Goal: Contribute content: Contribute content

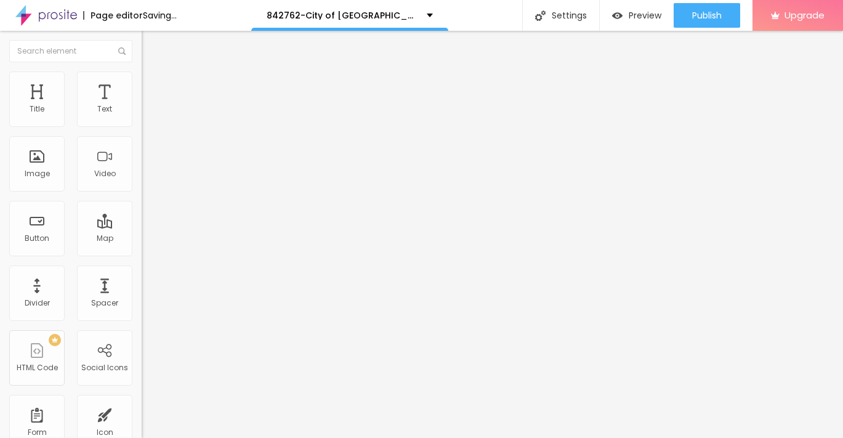
click at [142, 106] on span "Add image" at bounding box center [167, 100] width 50 height 10
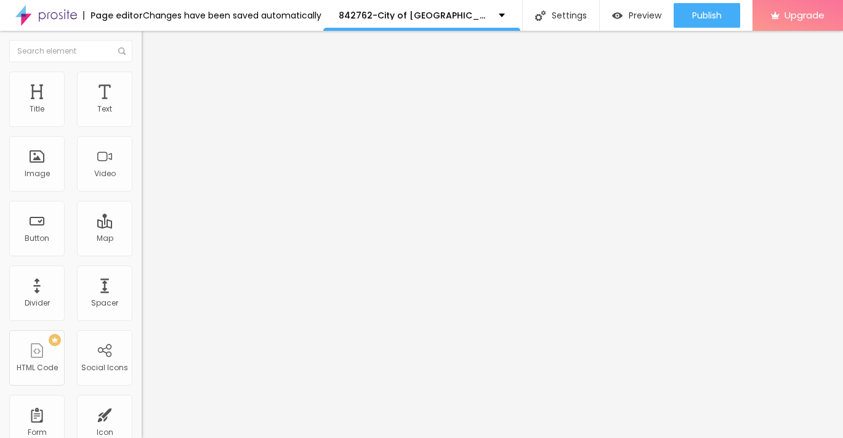
click at [153, 85] on span "Style" at bounding box center [162, 79] width 18 height 10
type input "95"
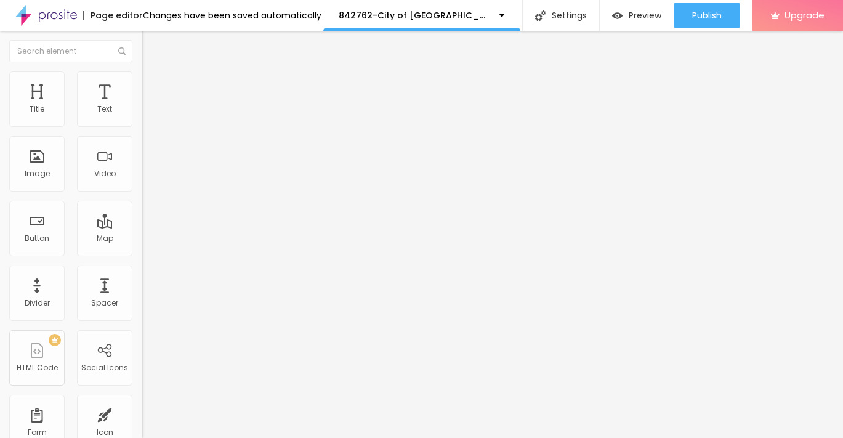
type input "95"
type input "90"
type input "80"
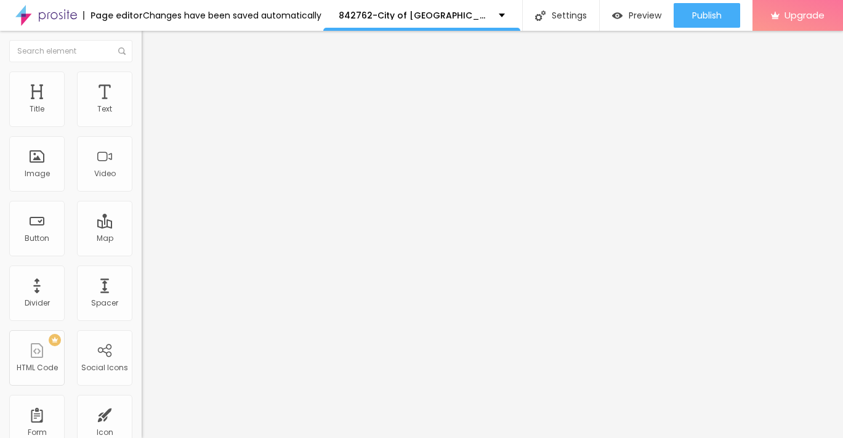
type input "65"
type input "55"
type input "45"
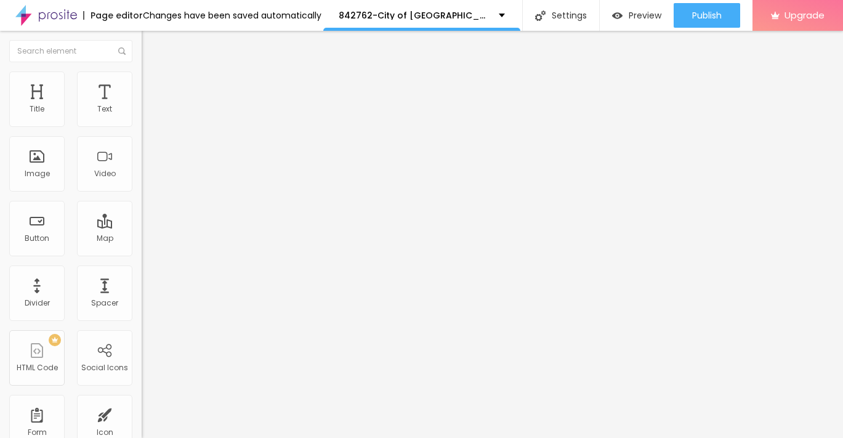
type input "45"
type input "30"
type input "20"
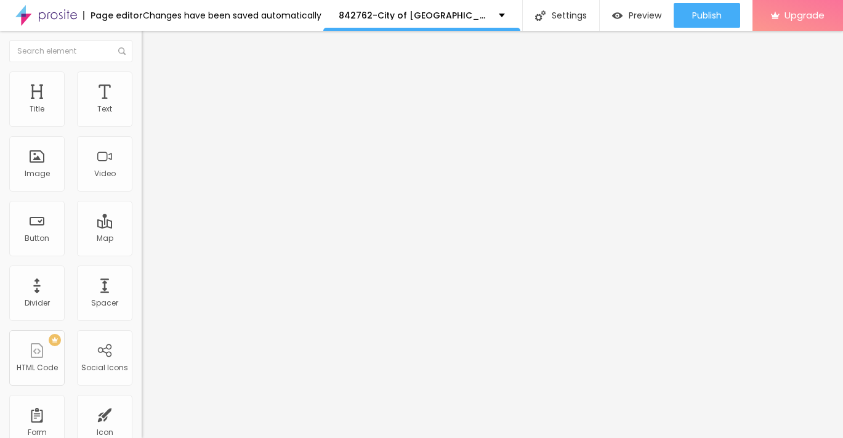
type input "10"
drag, startPoint x: 127, startPoint y: 130, endPoint x: -5, endPoint y: 126, distance: 131.8
type input "10"
click at [142, 126] on input "range" at bounding box center [181, 121] width 79 height 10
type input "15"
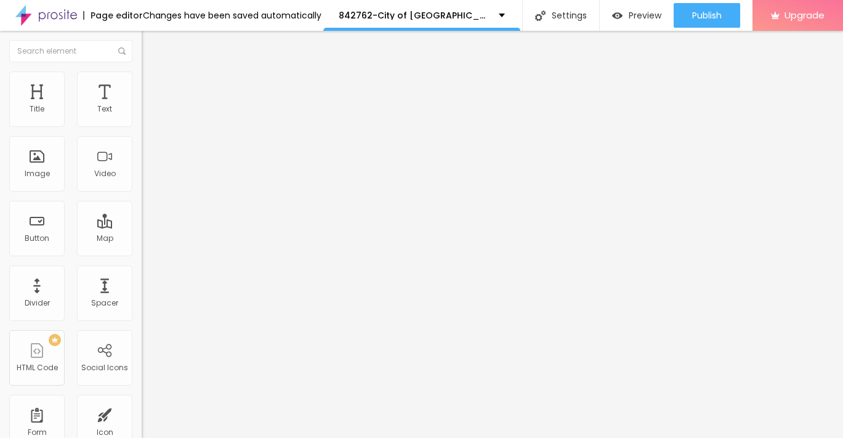
type input "15"
type input "20"
type input "25"
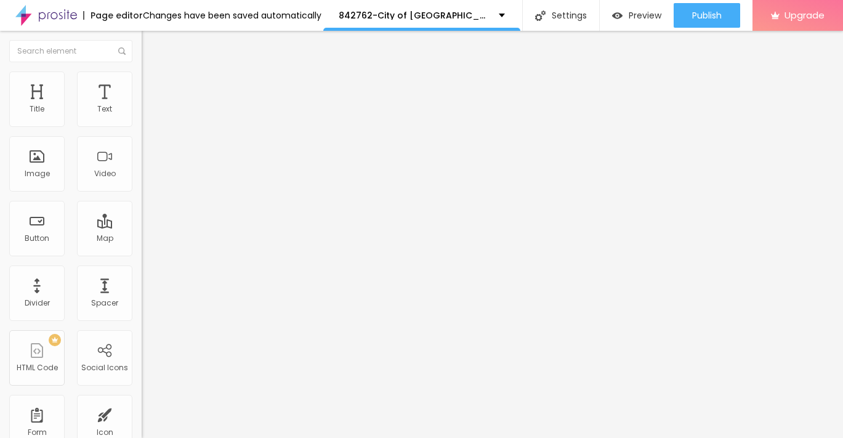
type input "30"
type input "25"
type input "20"
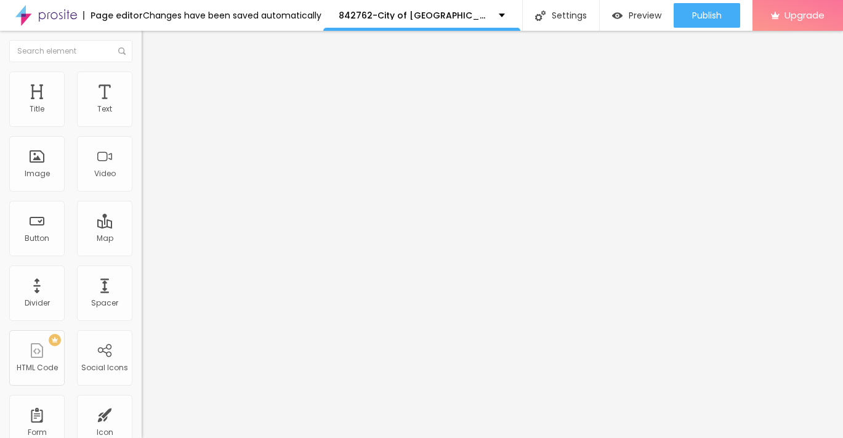
type input "20"
type input "15"
type input "10"
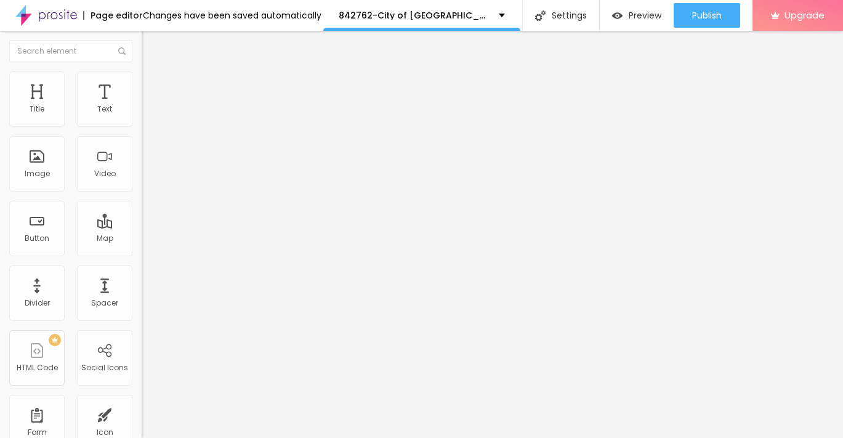
drag, startPoint x: 15, startPoint y: 129, endPoint x: -5, endPoint y: 129, distance: 19.7
click at [142, 126] on input "range" at bounding box center [181, 121] width 79 height 10
type input "1"
type input "6"
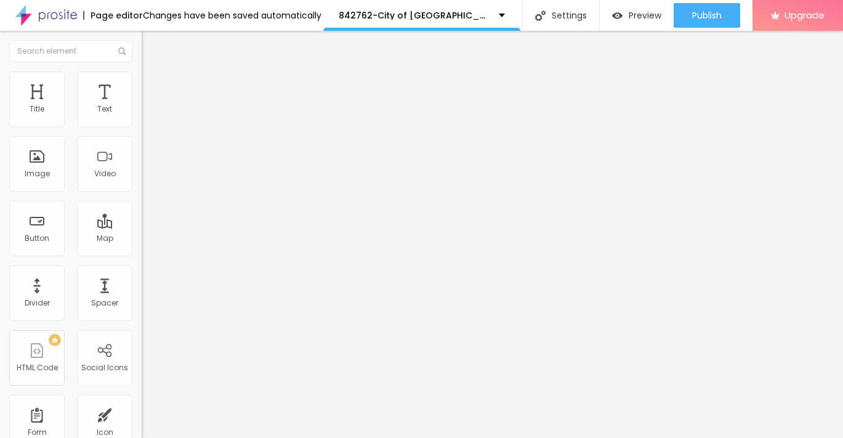
type input "6"
type input "10"
type input "13"
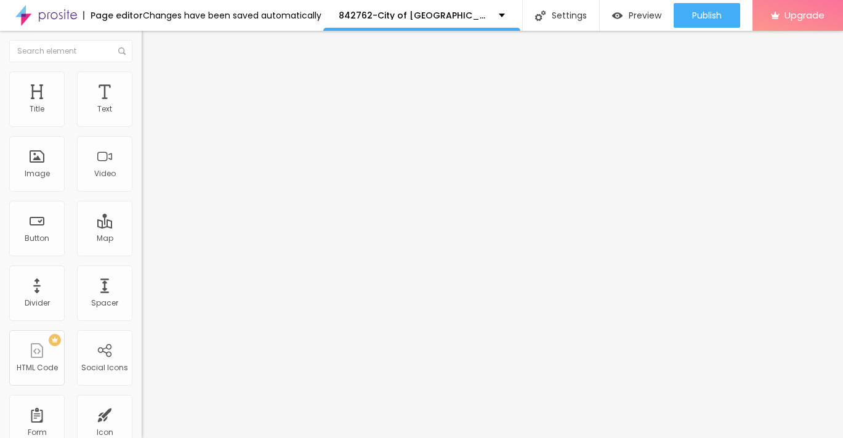
type input "38"
type input "41"
type input "42"
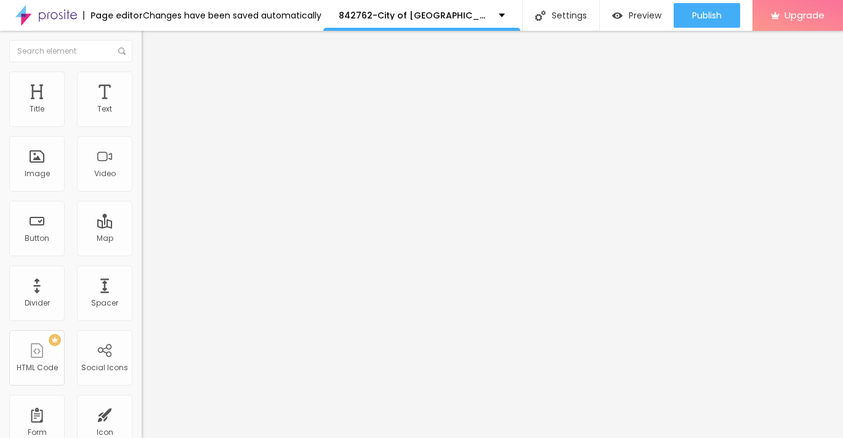
type input "42"
type input "44"
type input "47"
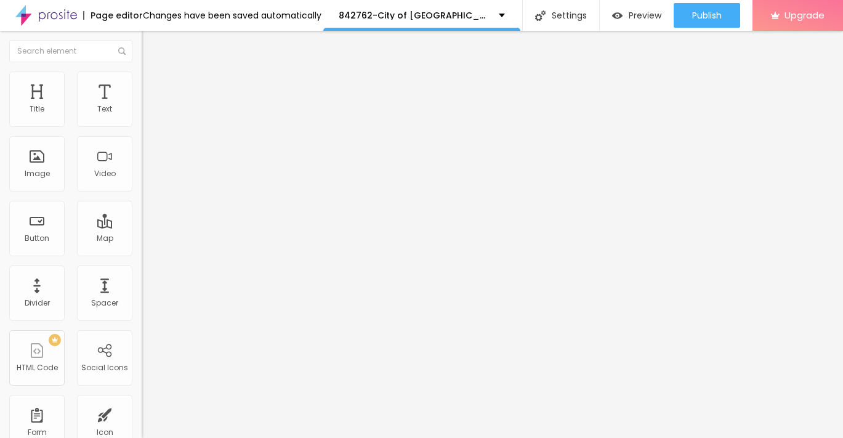
type input "51"
type input "57"
type input "63"
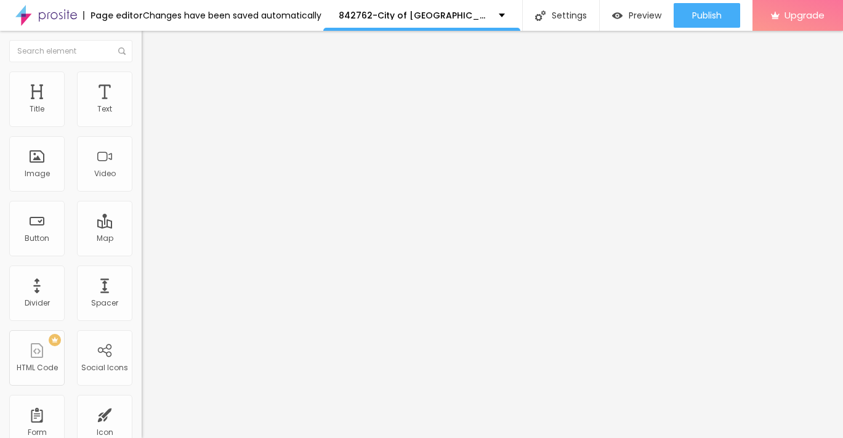
type input "63"
type input "69"
type input "73"
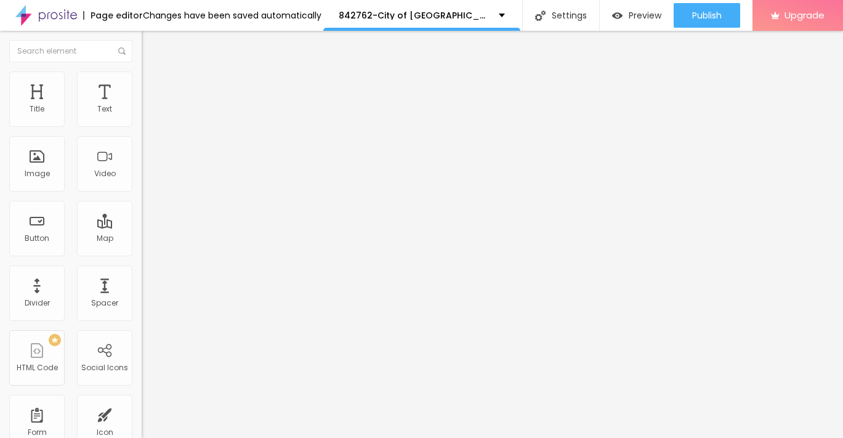
type input "77"
type input "81"
type input "86"
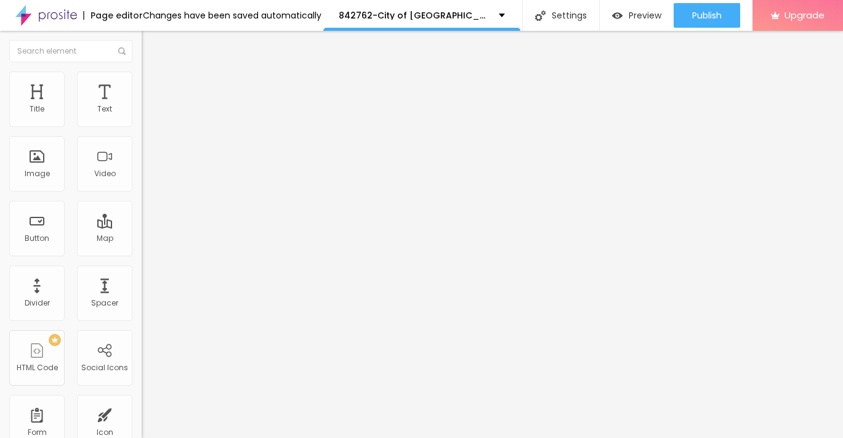
type input "86"
type input "90"
type input "95"
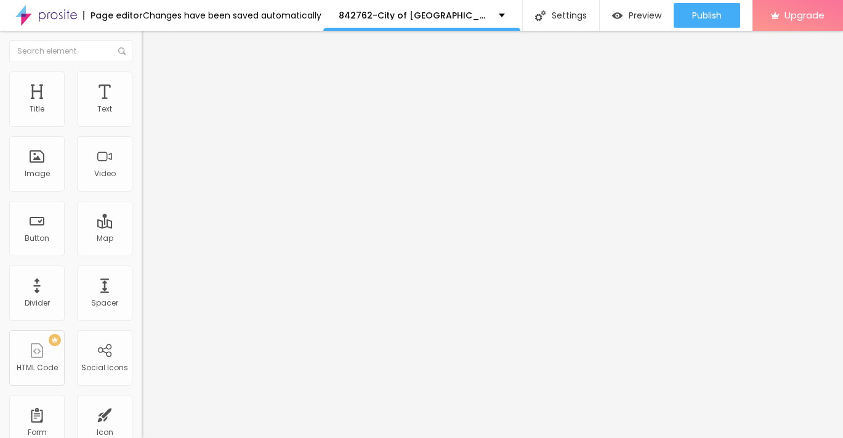
type input "99"
type input "102"
type input "104"
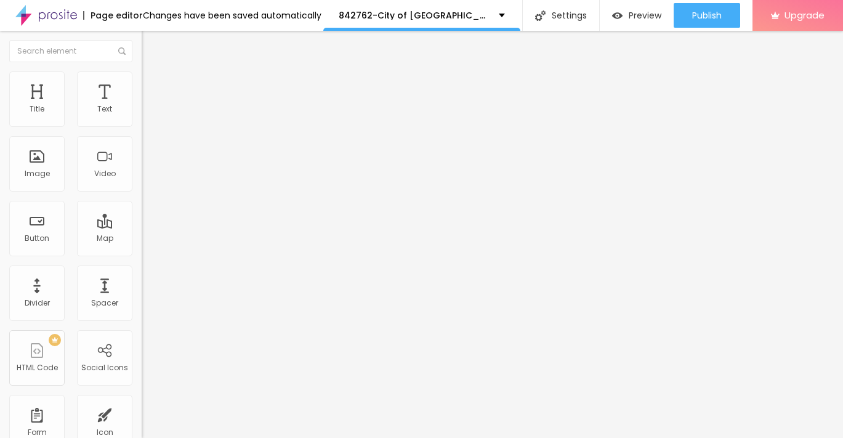
type input "104"
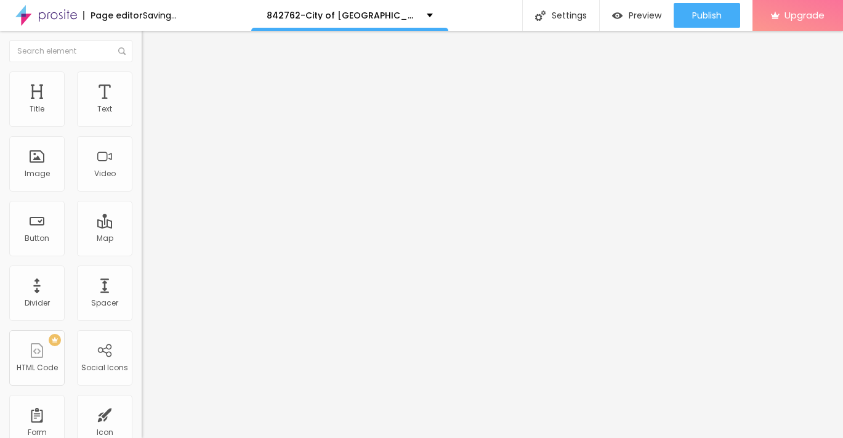
type input "105"
type input "104"
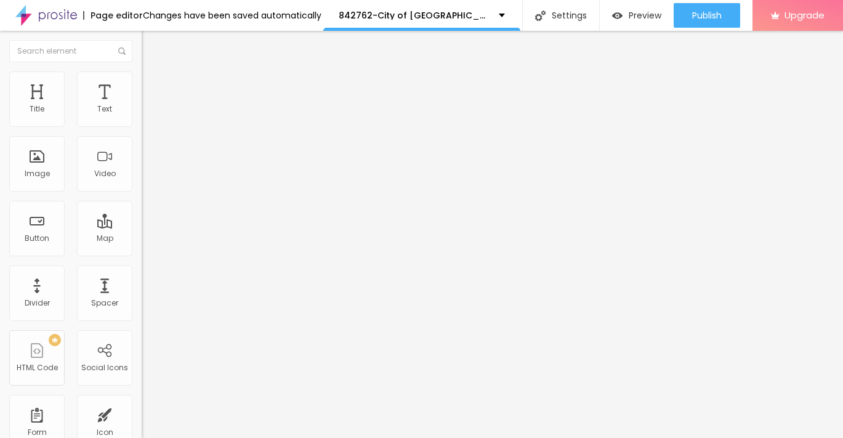
type input "102"
type input "92"
type input "86"
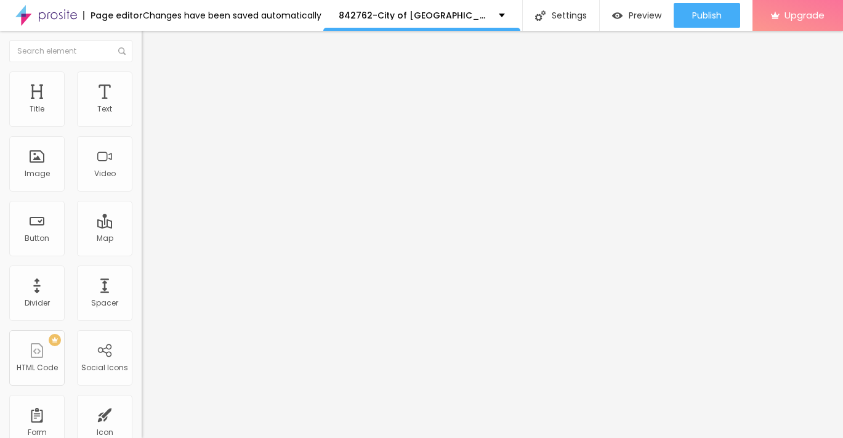
type input "86"
type input "81"
type input "79"
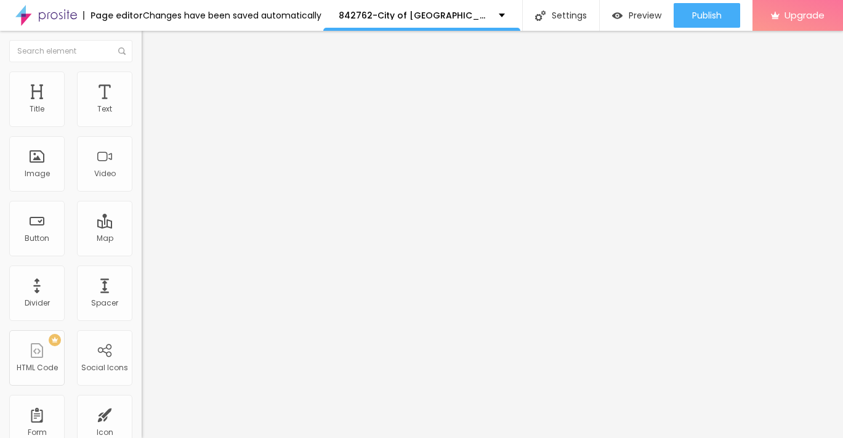
type input "77"
type input "76"
type input "74"
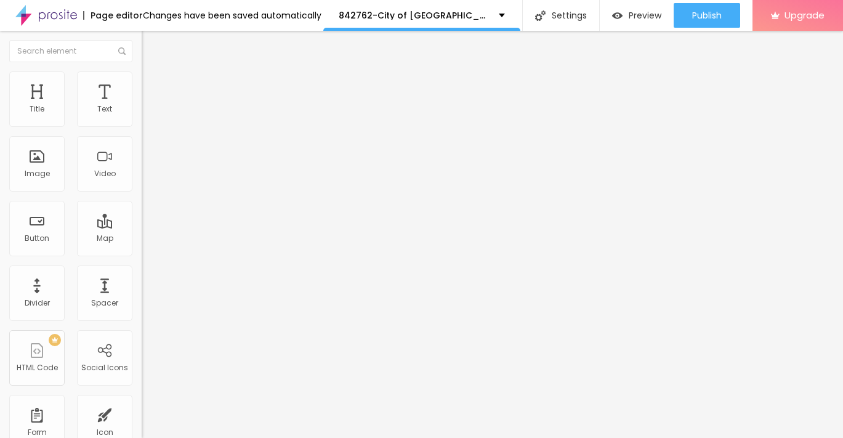
type input "74"
type input "70"
type input "65"
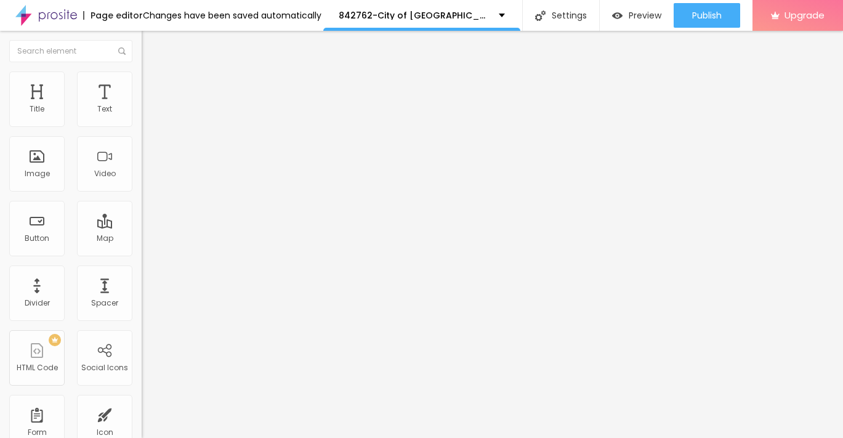
type input "61"
type input "58"
type input "57"
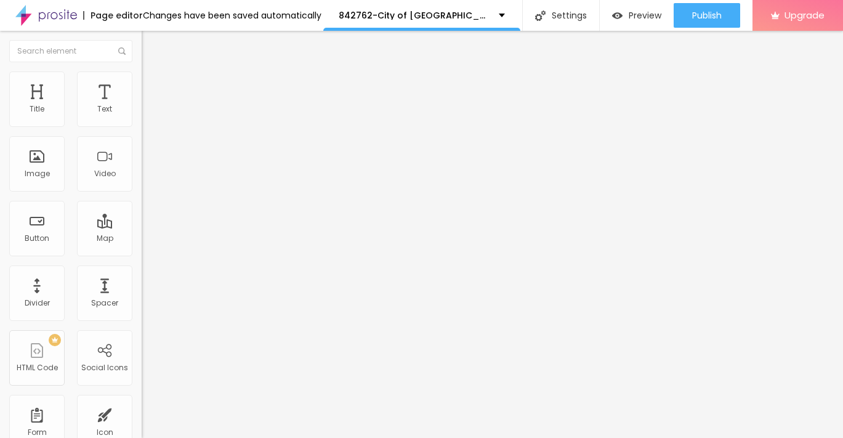
type input "57"
type input "56"
type input "55"
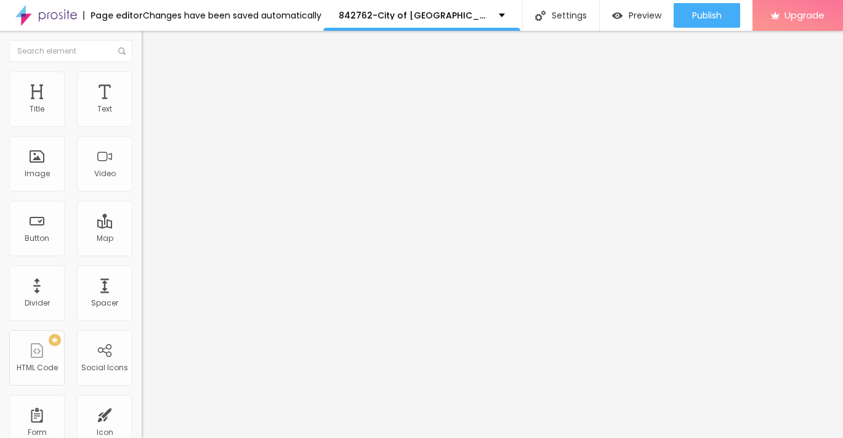
type input "53"
type input "48"
type input "43"
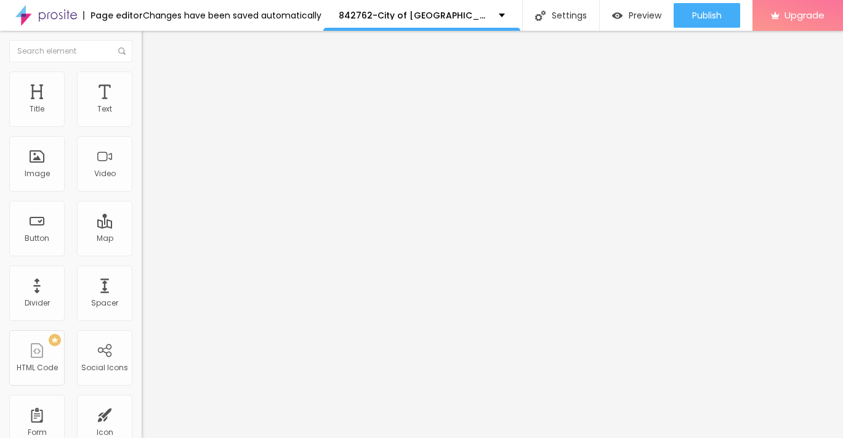
type input "43"
type input "37"
type input "33"
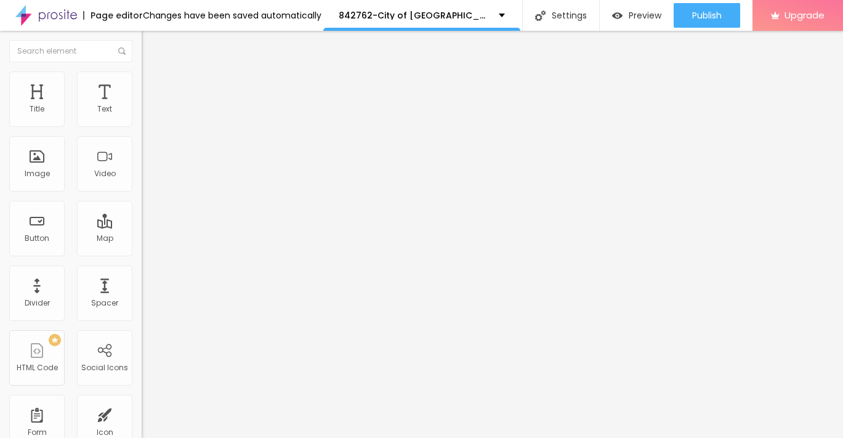
type input "29"
type input "25"
type input "22"
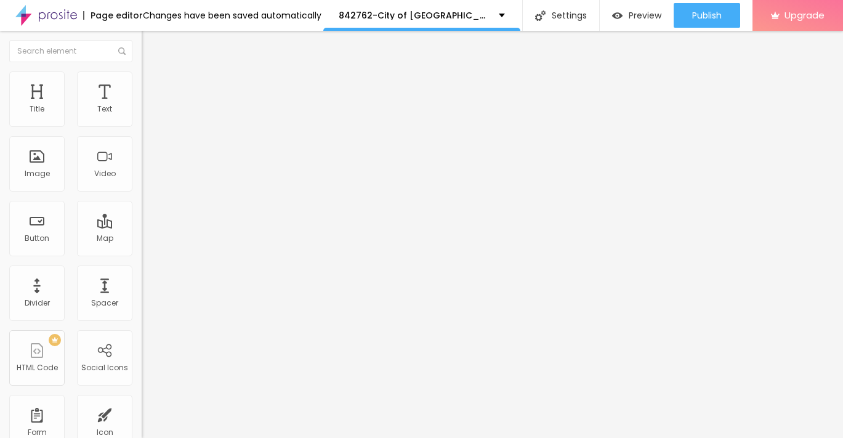
type input "22"
type input "19"
type input "15"
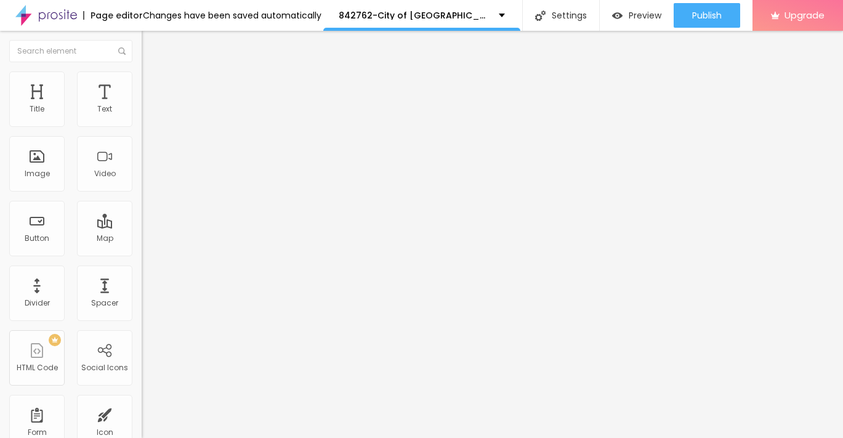
type input "10"
type input "6"
type input "3"
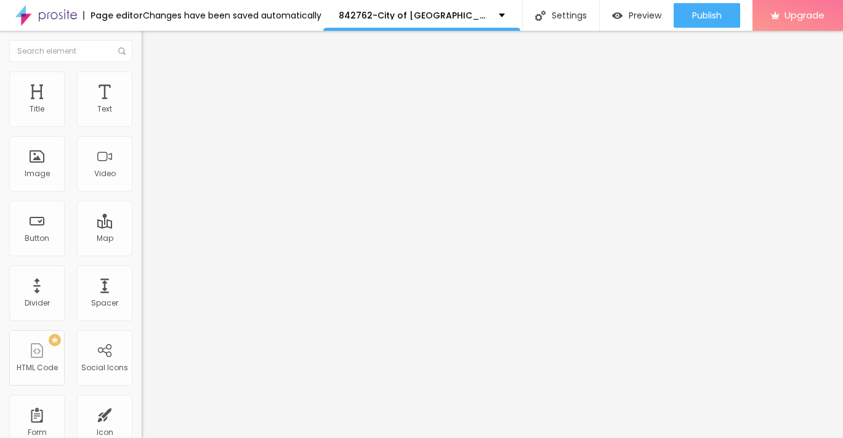
type input "3"
type input "0"
type input "5"
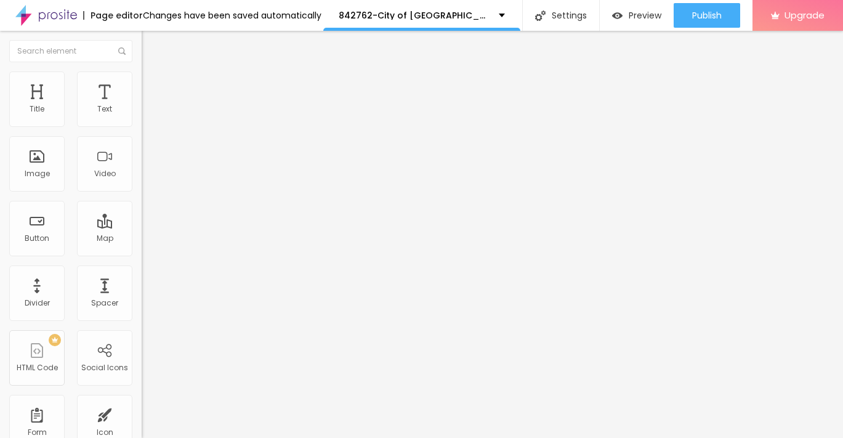
type input "8"
type input "10"
type input "12"
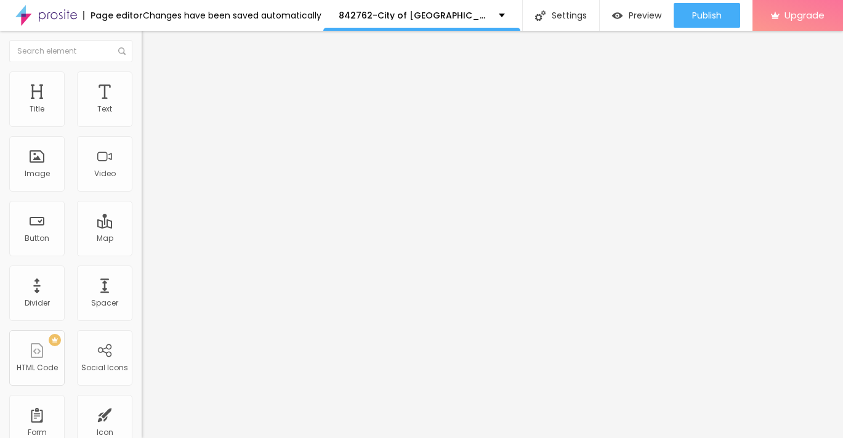
type input "12"
type input "13"
type input "15"
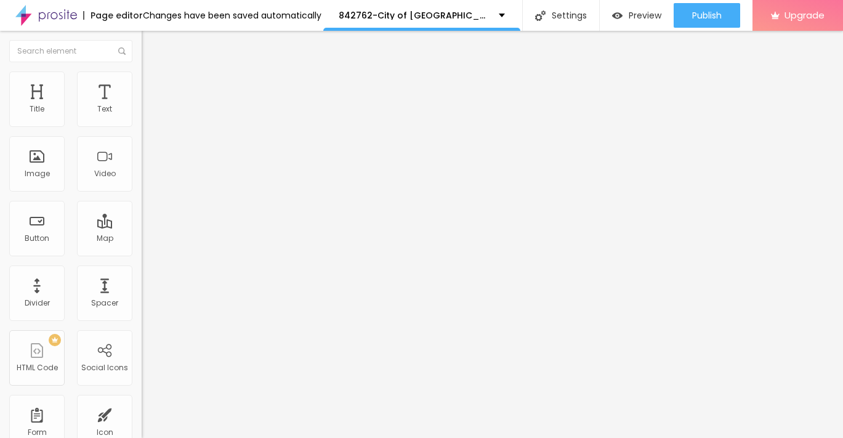
type input "17"
type input "18"
type input "20"
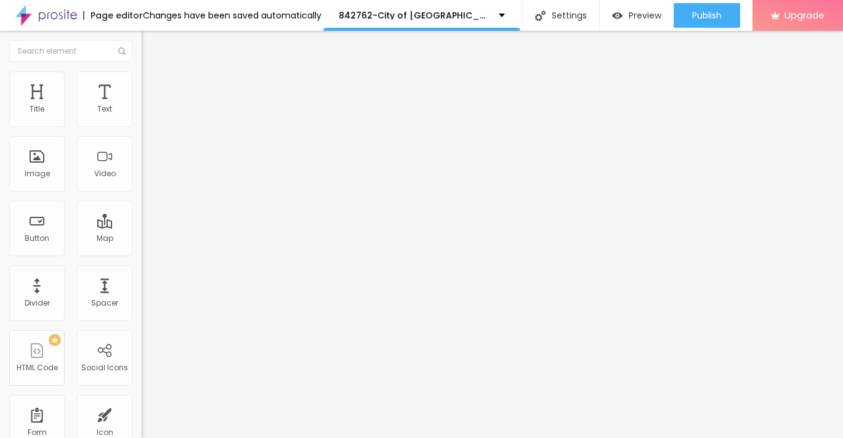
type input "20"
type input "21"
drag, startPoint x: 25, startPoint y: 154, endPoint x: 36, endPoint y: 151, distance: 12.1
type input "21"
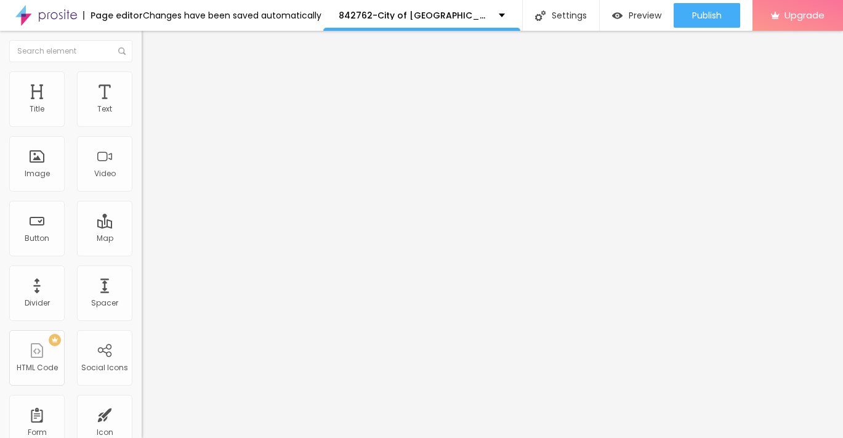
click at [142, 270] on input "range" at bounding box center [181, 275] width 79 height 10
click at [151, 47] on img "button" at bounding box center [156, 45] width 10 height 10
click at [148, 113] on icon "button" at bounding box center [150, 110] width 5 height 5
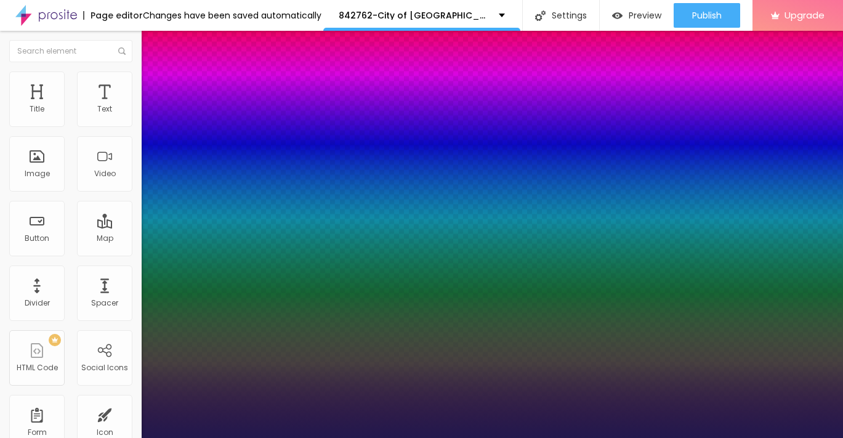
type input "1"
drag, startPoint x: 158, startPoint y: 206, endPoint x: 177, endPoint y: 206, distance: 19.1
type input "17"
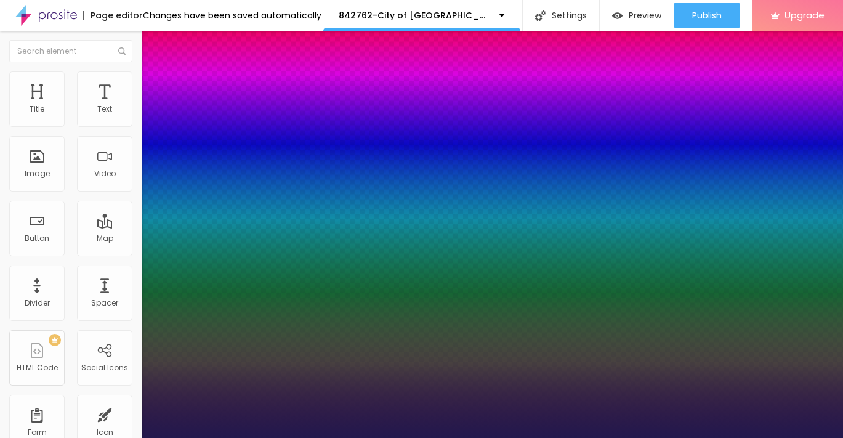
type input "1"
type input "18"
type input "1"
type input "19"
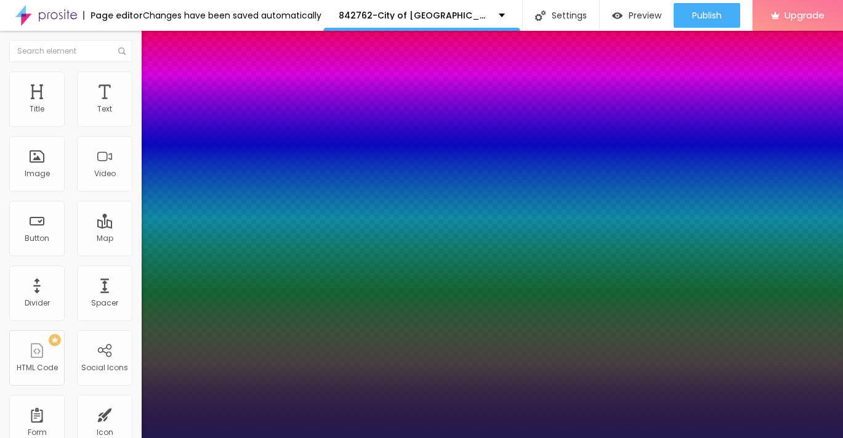
type input "19"
type input "1"
type input "20"
type input "1"
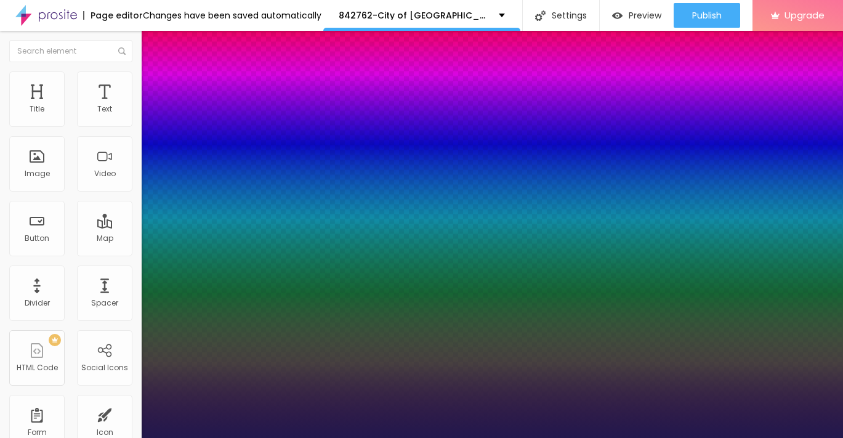
type input "21"
type input "1"
type input "22"
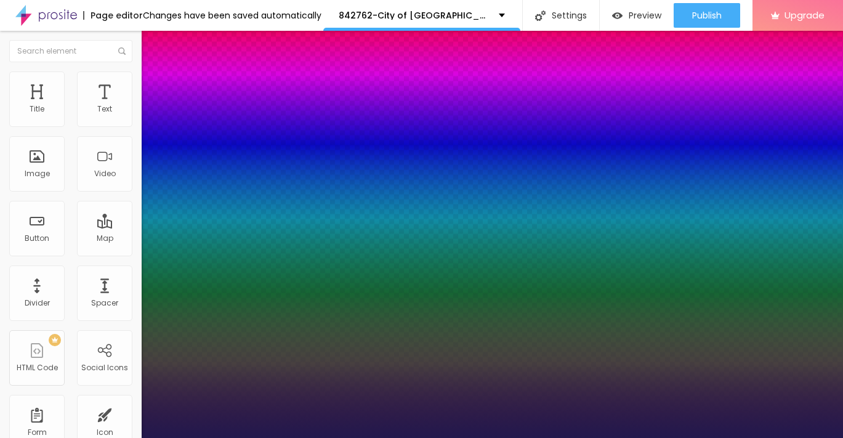
type input "1"
type input "23"
type input "1"
type input "24"
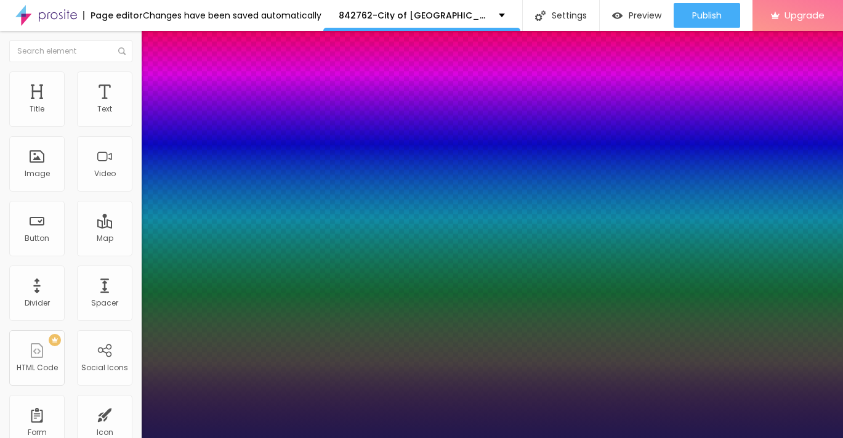
type input "24"
type input "1"
drag, startPoint x: 167, startPoint y: 209, endPoint x: 174, endPoint y: 208, distance: 7.4
type input "24"
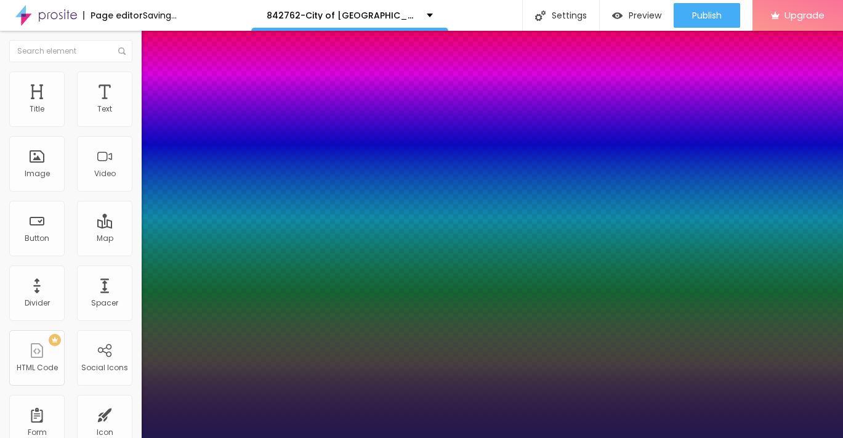
type input "1"
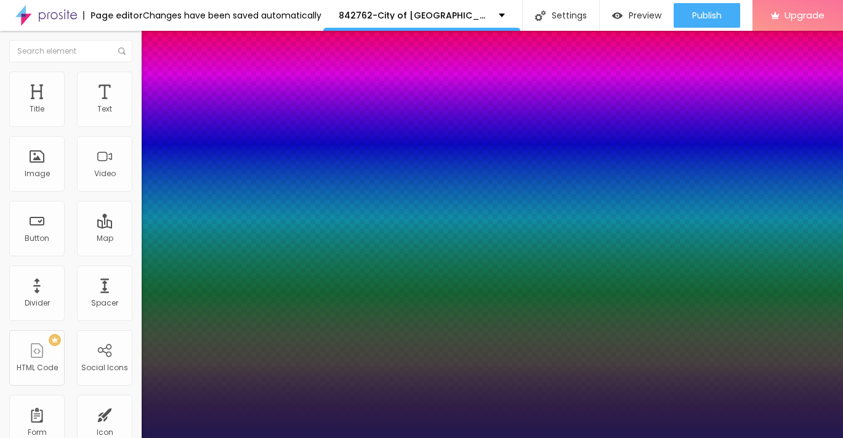
type input "51"
type input "1"
type input "51"
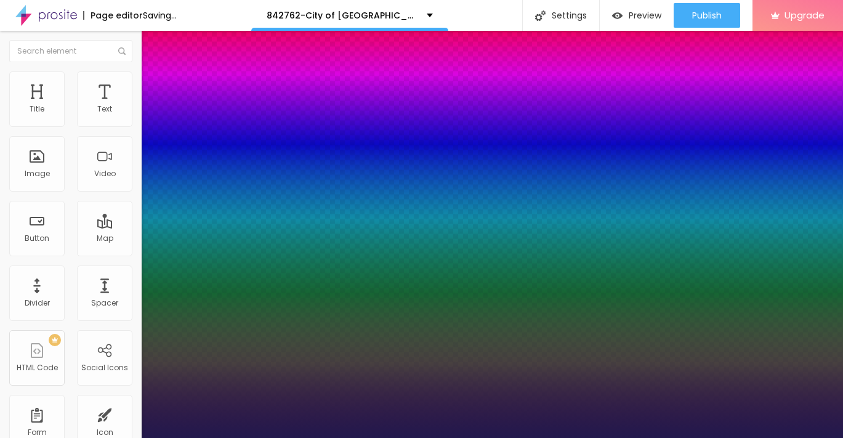
type input "1"
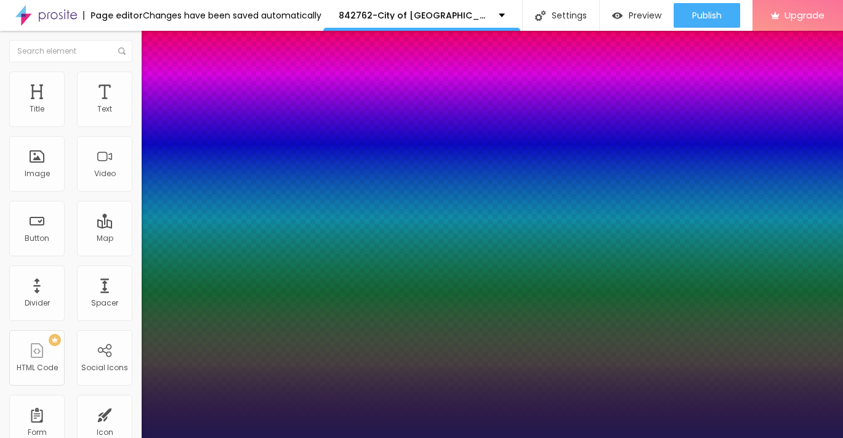
type input "50"
type input "1"
type input "46"
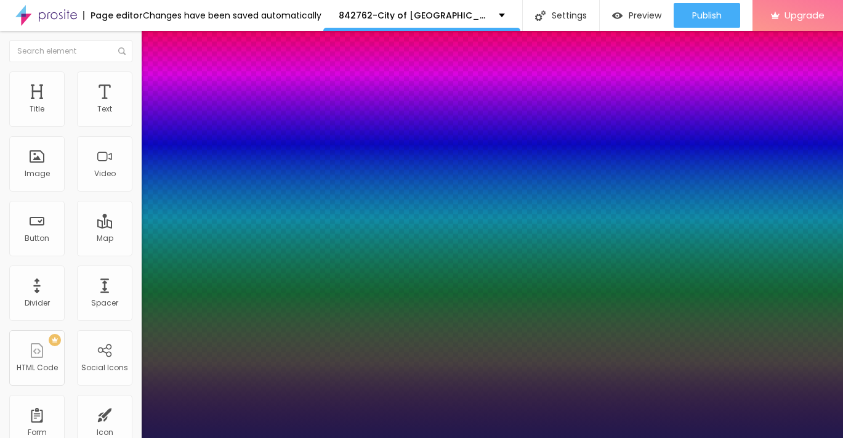
type input "1"
type input "44"
drag, startPoint x: 199, startPoint y: 207, endPoint x: 174, endPoint y: 211, distance: 25.4
click at [17, 437] on div at bounding box center [421, 438] width 843 height 0
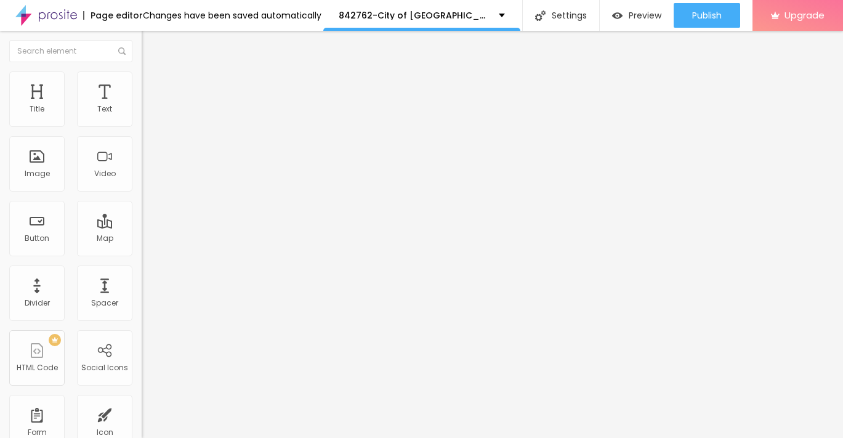
click at [151, 47] on img "button" at bounding box center [156, 45] width 10 height 10
click at [142, 116] on input "Click me" at bounding box center [216, 109] width 148 height 12
paste input "→ VIEW DOCUMENT HERE"
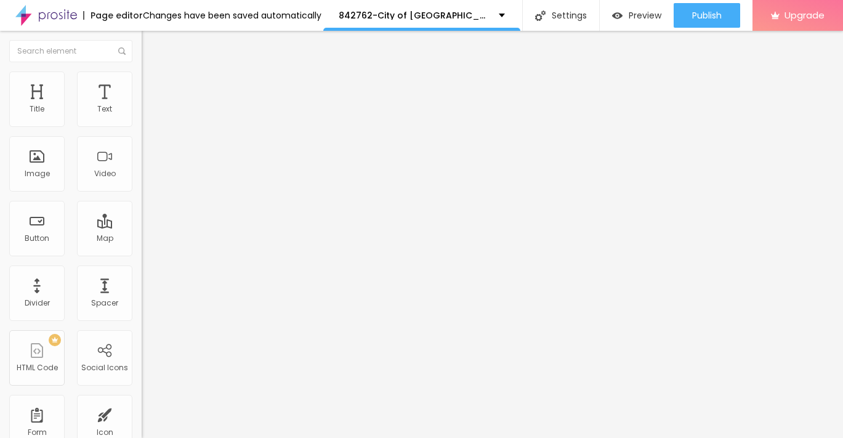
click at [142, 84] on img at bounding box center [147, 89] width 11 height 11
drag, startPoint x: 34, startPoint y: 123, endPoint x: 43, endPoint y: 123, distance: 9.3
click at [142, 239] on input "range" at bounding box center [181, 244] width 79 height 10
click at [151, 48] on img "button" at bounding box center [156, 45] width 10 height 10
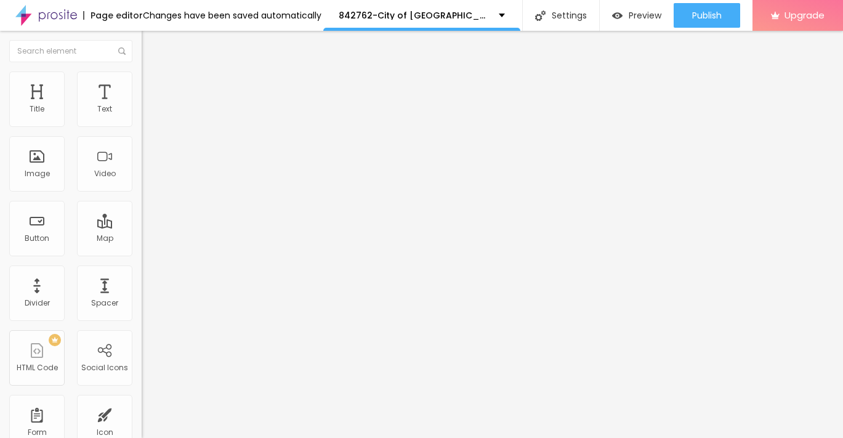
click at [142, 254] on input "https://" at bounding box center [216, 247] width 148 height 12
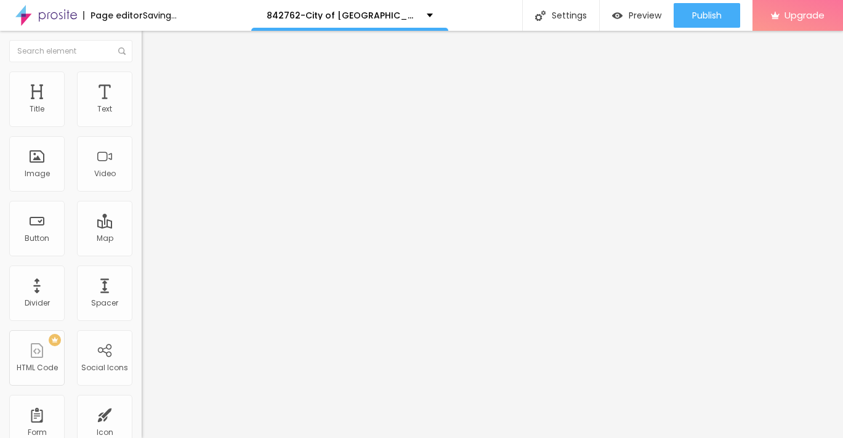
paste input "[URL][DOMAIN_NAME]"
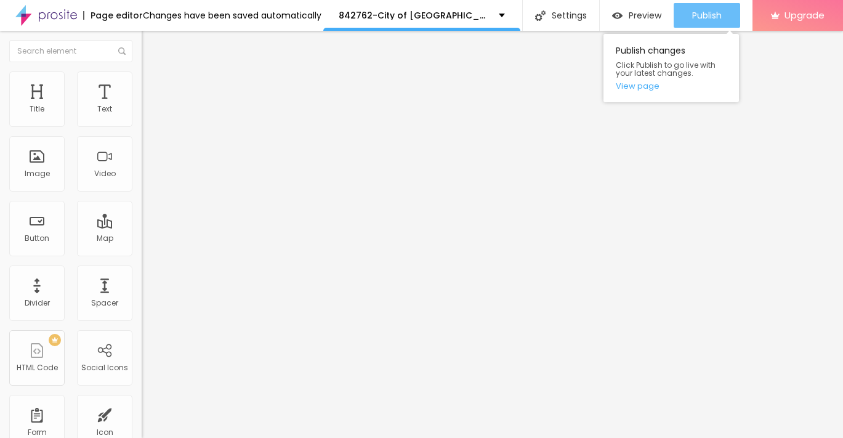
click at [700, 12] on span "Publish" at bounding box center [707, 15] width 30 height 10
